Goal: Task Accomplishment & Management: Manage account settings

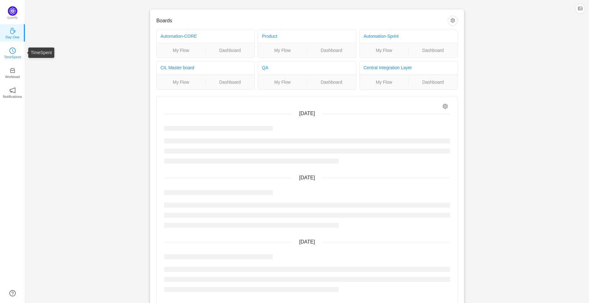
click at [7, 54] on p "TimeSpent" at bounding box center [12, 57] width 17 height 6
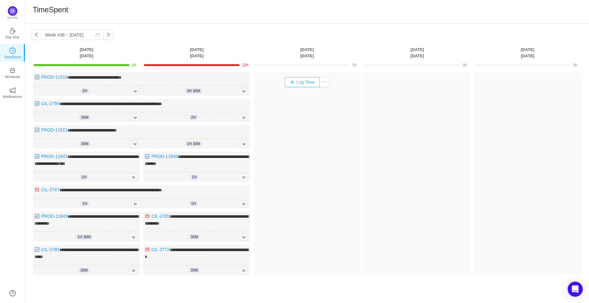
click at [303, 81] on button "Log Time" at bounding box center [302, 82] width 35 height 10
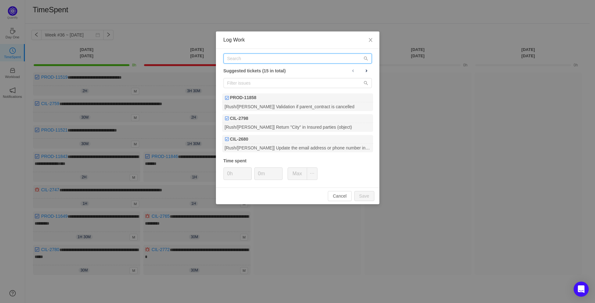
click at [270, 54] on input "text" at bounding box center [297, 58] width 148 height 10
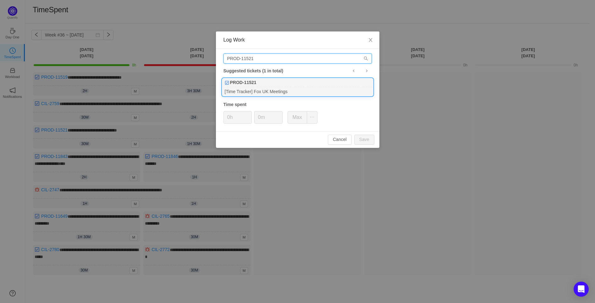
type input "PROD-11521"
click at [263, 88] on div "[Time Tracker] Fox UK Meetings" at bounding box center [297, 91] width 151 height 8
click at [228, 116] on input "0h" at bounding box center [238, 117] width 28 height 12
click at [249, 112] on span "Increase Value" at bounding box center [248, 114] width 7 height 7
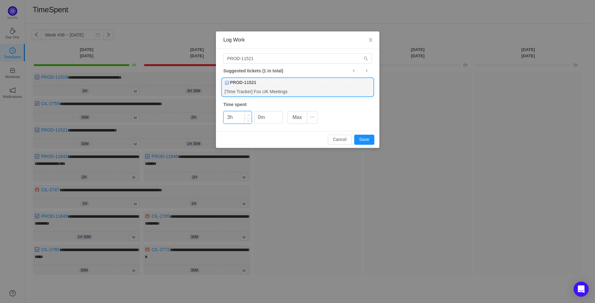
click at [249, 112] on span "Increase Value" at bounding box center [248, 114] width 7 height 7
click at [368, 137] on button "Save" at bounding box center [364, 139] width 20 height 10
type input "0h"
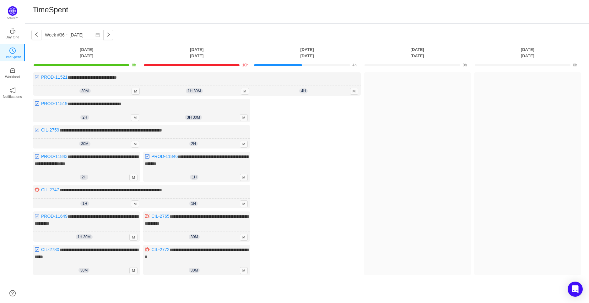
scroll to position [35, 0]
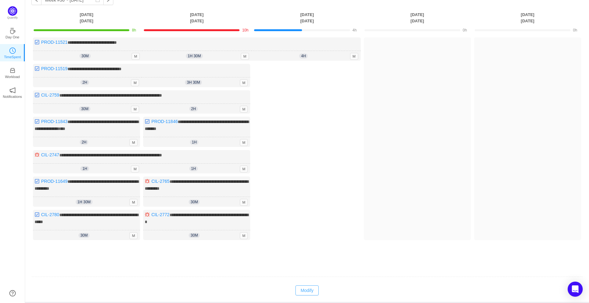
click at [310, 288] on button "Modify" at bounding box center [307, 290] width 23 height 10
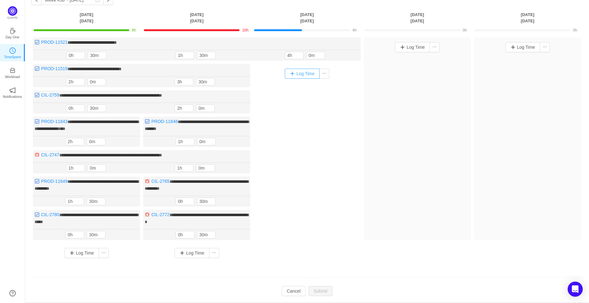
click at [302, 72] on button "Log Time" at bounding box center [302, 74] width 35 height 10
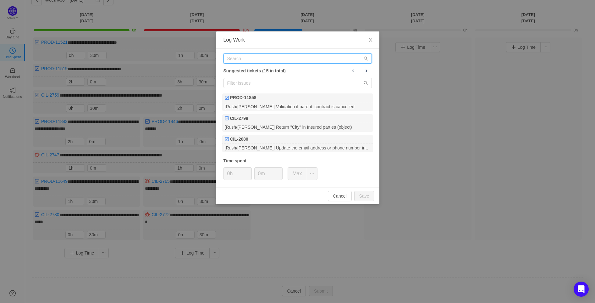
click at [272, 59] on input "text" at bounding box center [297, 58] width 148 height 10
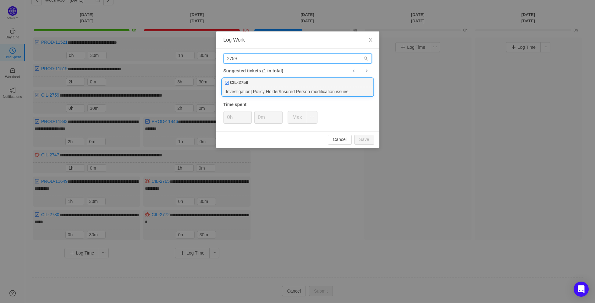
type input "2759"
click at [318, 83] on div "CIL-2759" at bounding box center [297, 82] width 151 height 9
click at [247, 114] on span "Increase Value" at bounding box center [248, 114] width 7 height 7
click at [371, 138] on button "Save" at bounding box center [364, 139] width 20 height 10
type input "0h"
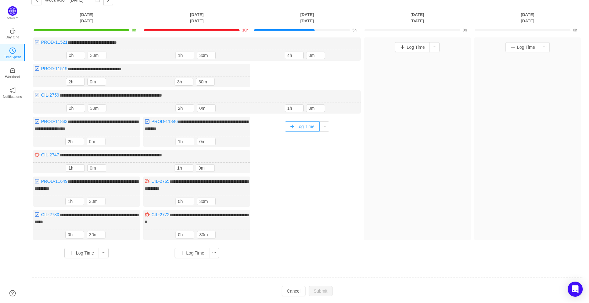
click at [306, 121] on button "Log Time" at bounding box center [302, 126] width 35 height 10
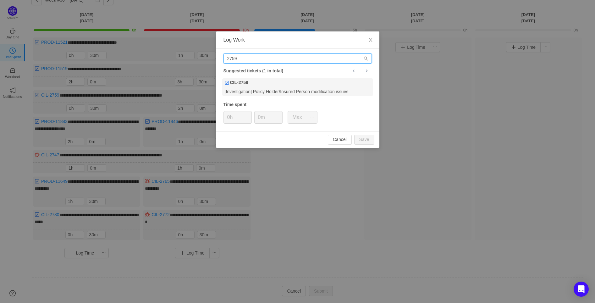
drag, startPoint x: 261, startPoint y: 59, endPoint x: 231, endPoint y: 59, distance: 30.2
click at [231, 59] on input "2759" at bounding box center [297, 58] width 148 height 10
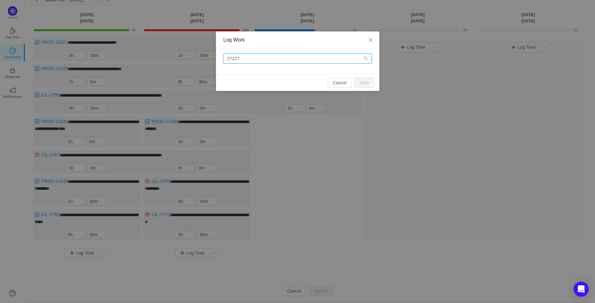
click at [232, 58] on input "27227" at bounding box center [297, 58] width 148 height 10
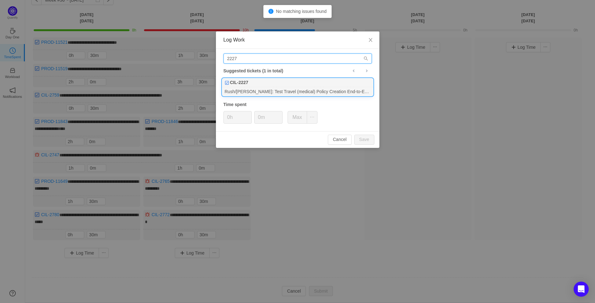
type input "2227"
click at [262, 84] on div "CIL-2227" at bounding box center [297, 82] width 151 height 9
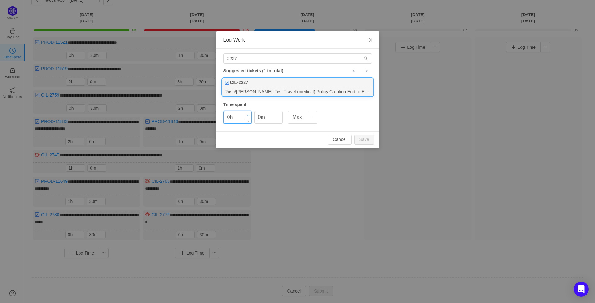
type input "1h"
click at [246, 114] on span "Increase Value" at bounding box center [248, 114] width 7 height 7
click at [259, 114] on input "0m" at bounding box center [269, 117] width 28 height 12
type input "30m"
click at [366, 140] on button "Save" at bounding box center [364, 139] width 20 height 10
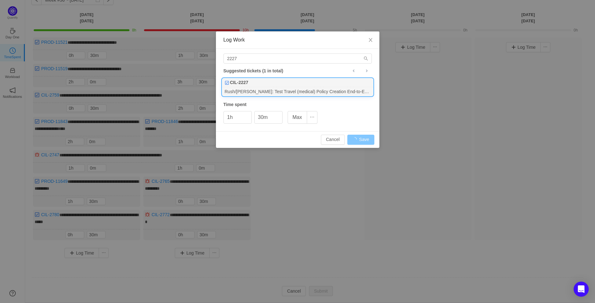
type input "0h"
type input "0m"
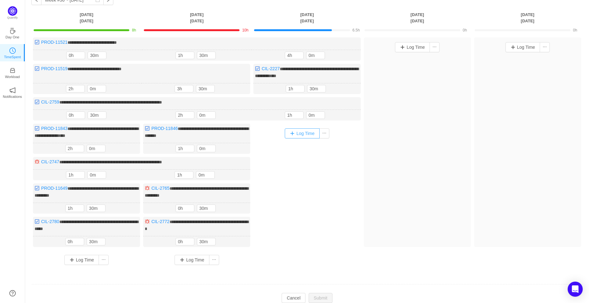
click at [291, 131] on button "Log Time" at bounding box center [302, 133] width 35 height 10
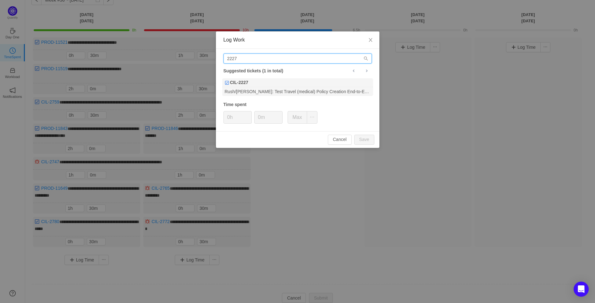
drag, startPoint x: 256, startPoint y: 60, endPoint x: 214, endPoint y: 58, distance: 42.8
click at [214, 58] on div "Log Work 2227 Suggested tickets (1 in total) CIL-2227 Rush/[PERSON_NAME]: Test …" at bounding box center [297, 151] width 595 height 303
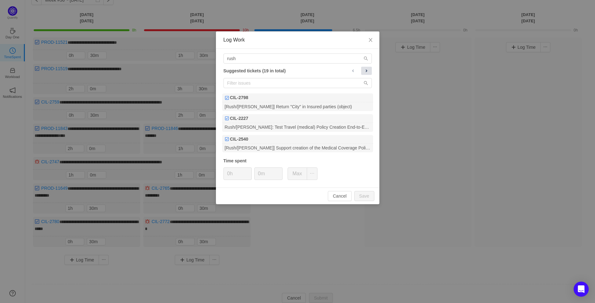
click at [366, 73] on button at bounding box center [366, 71] width 11 height 8
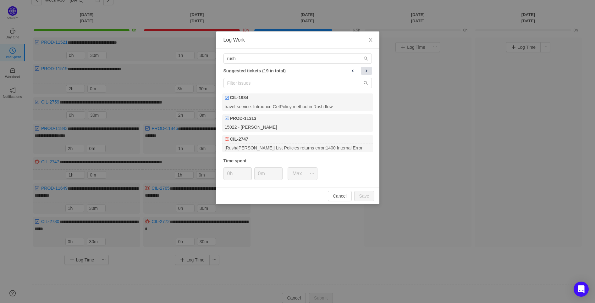
click at [366, 73] on button at bounding box center [366, 71] width 11 height 8
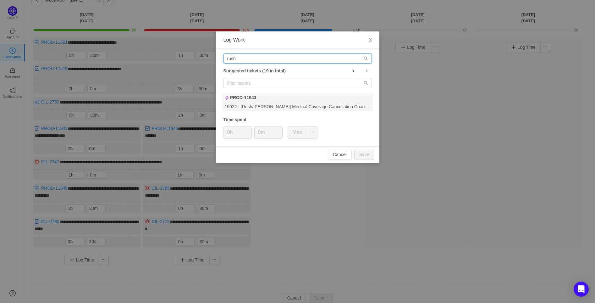
drag, startPoint x: 252, startPoint y: 57, endPoint x: 210, endPoint y: 57, distance: 42.7
click at [210, 57] on div "Log Work rush Suggested tickets (19 in total) PROD-11643 15022 - [Rush/[PERSON_…" at bounding box center [297, 151] width 595 height 303
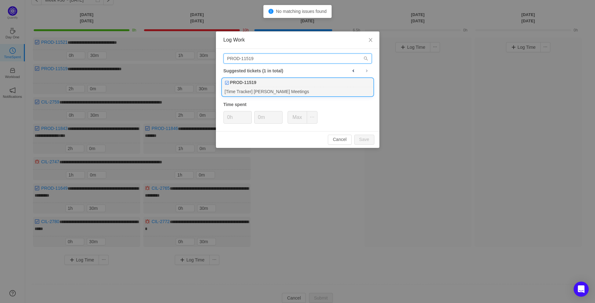
type input "PROD-11519"
click at [269, 85] on div "PROD-11519" at bounding box center [297, 82] width 151 height 9
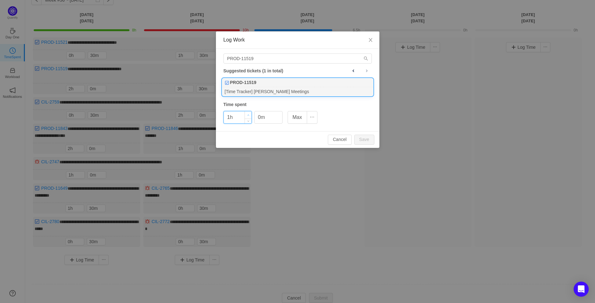
click at [247, 114] on icon "icon: up" at bounding box center [248, 115] width 2 height 2
click at [363, 137] on button "Save" at bounding box center [364, 139] width 20 height 10
type input "0h"
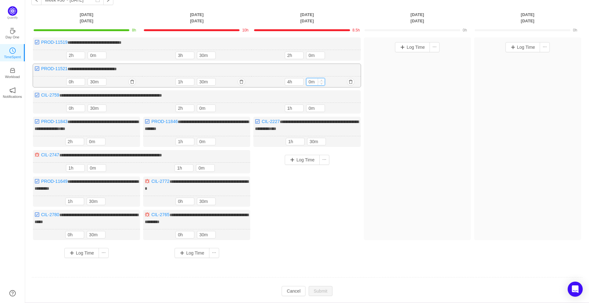
click at [313, 79] on input "0m" at bounding box center [316, 81] width 18 height 7
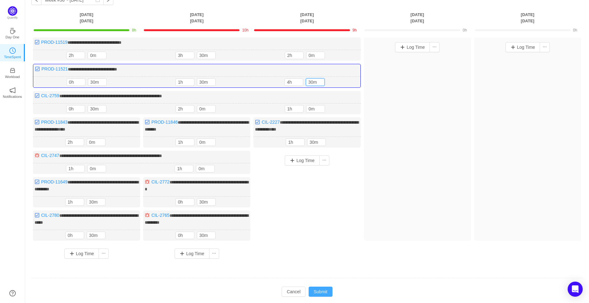
type input "30m"
click at [323, 287] on button "Submit" at bounding box center [321, 291] width 24 height 10
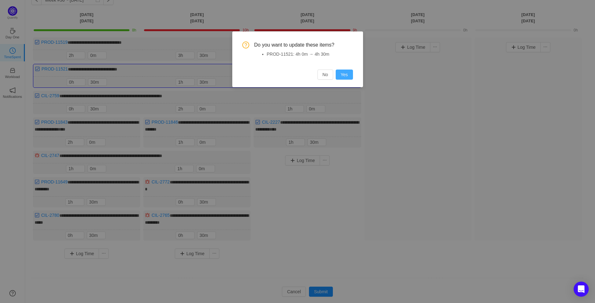
click at [349, 75] on button "Yes" at bounding box center [344, 74] width 17 height 10
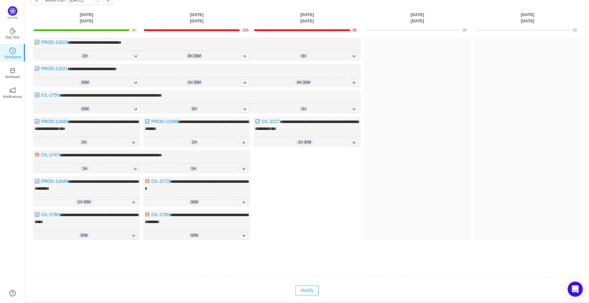
click at [309, 285] on button "Modify" at bounding box center [307, 290] width 23 height 10
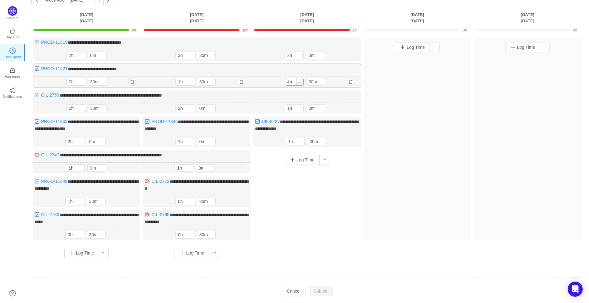
type input "5h"
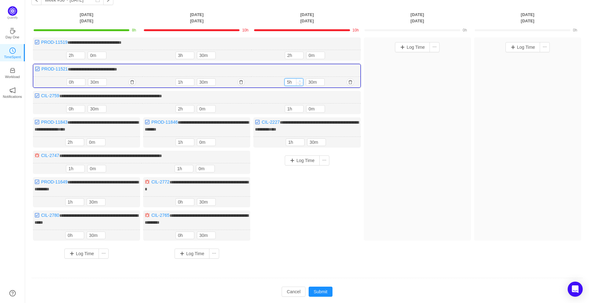
click at [302, 79] on span "Increase Value" at bounding box center [300, 81] width 7 height 4
click at [310, 80] on input "30m" at bounding box center [315, 82] width 18 height 7
click at [317, 288] on button "Submit" at bounding box center [321, 291] width 24 height 10
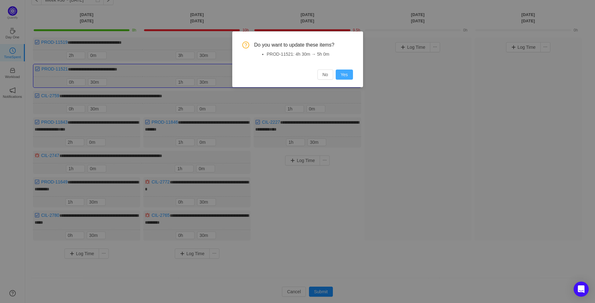
click at [345, 72] on button "Yes" at bounding box center [344, 74] width 17 height 10
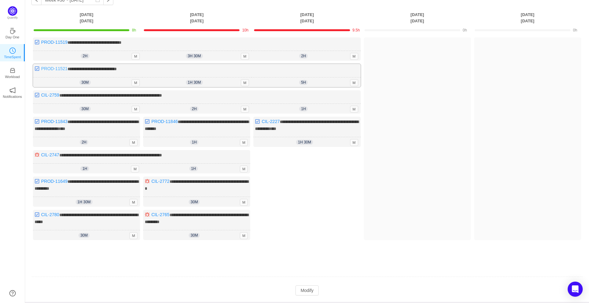
click at [57, 66] on link "PROD-11521" at bounding box center [54, 68] width 26 height 5
click at [304, 286] on button "Modify" at bounding box center [307, 290] width 23 height 10
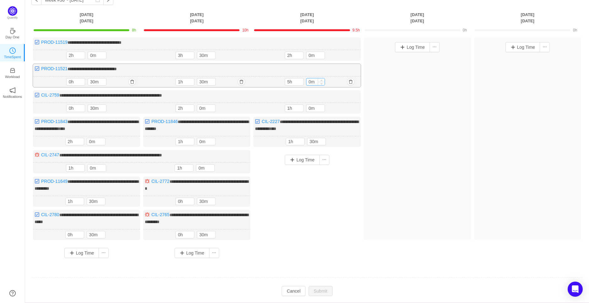
click at [309, 82] on input "0m" at bounding box center [316, 81] width 18 height 7
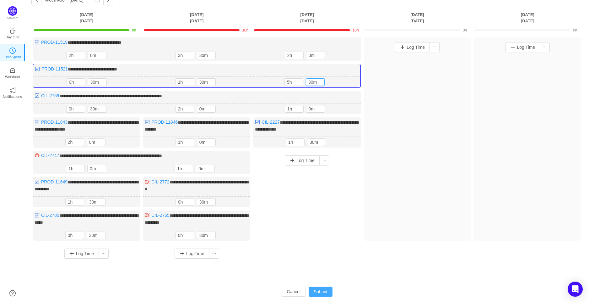
type input "30m"
click at [326, 288] on button "Submit" at bounding box center [321, 291] width 24 height 10
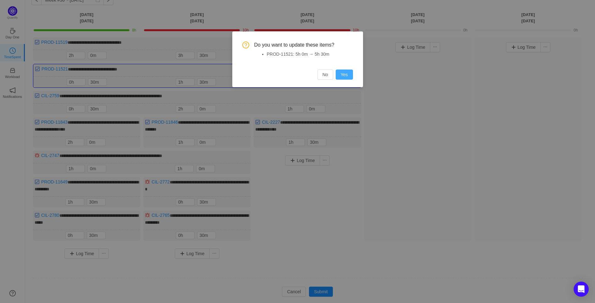
click at [343, 72] on button "Yes" at bounding box center [344, 74] width 17 height 10
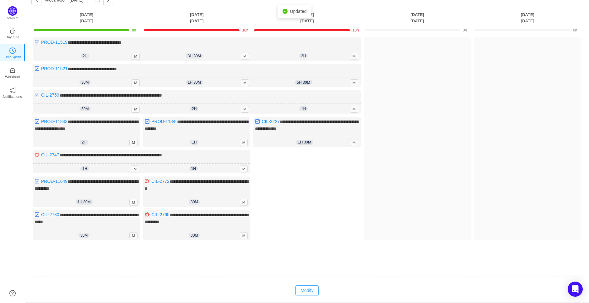
drag, startPoint x: 312, startPoint y: 284, endPoint x: 325, endPoint y: 204, distance: 80.7
click at [312, 285] on button "Modify" at bounding box center [307, 290] width 23 height 10
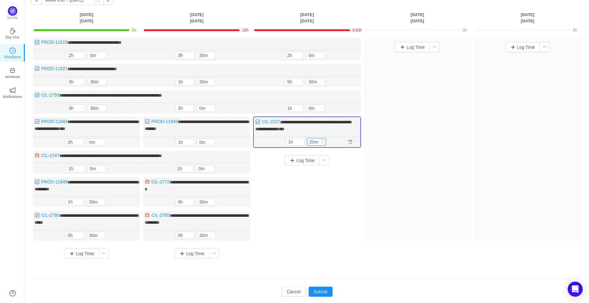
click at [320, 141] on span "Decrease Value" at bounding box center [322, 143] width 7 height 4
click at [322, 142] on icon "icon: down" at bounding box center [322, 143] width 2 height 2
type input "0m"
click at [322, 142] on icon "icon: down" at bounding box center [322, 143] width 2 height 2
click at [326, 289] on button "Submit" at bounding box center [321, 291] width 24 height 10
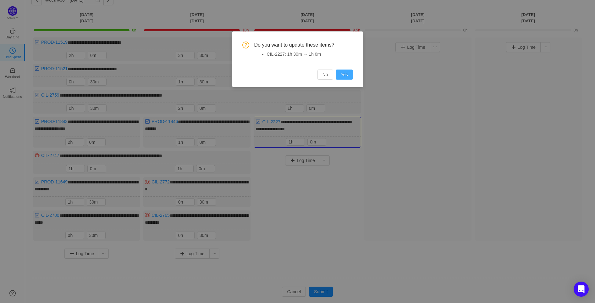
click at [349, 76] on button "Yes" at bounding box center [344, 74] width 17 height 10
